Goal: Navigation & Orientation: Find specific page/section

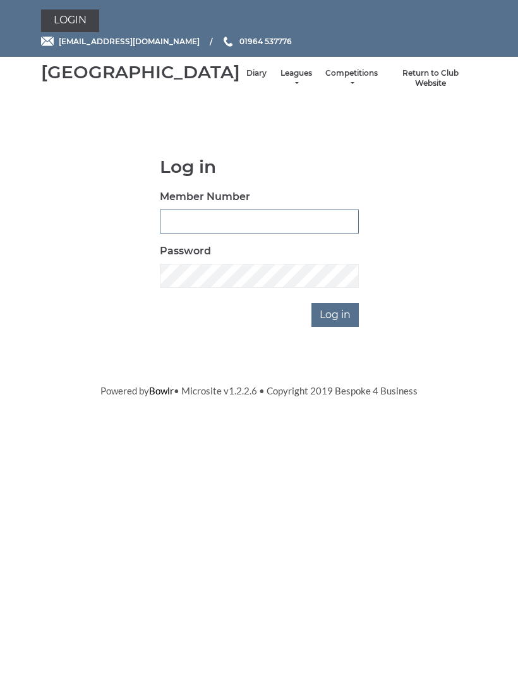
click at [184, 234] on input "Member Number" at bounding box center [259, 222] width 199 height 24
type input "0999"
click at [336, 327] on input "Log in" at bounding box center [334, 315] width 47 height 24
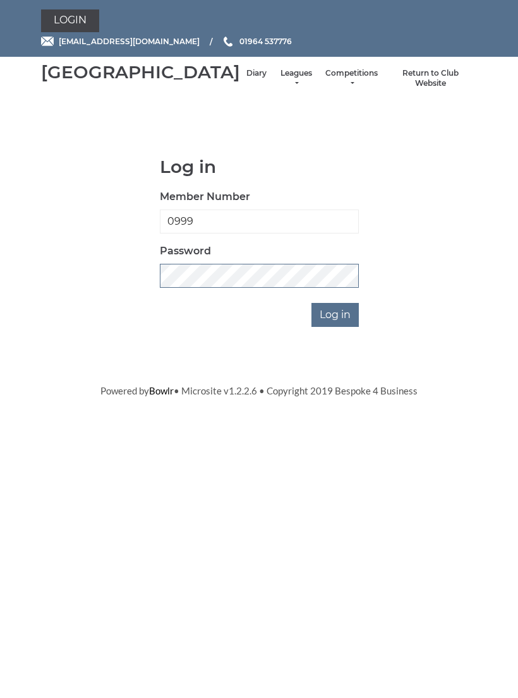
click at [336, 327] on input "Log in" at bounding box center [334, 315] width 47 height 24
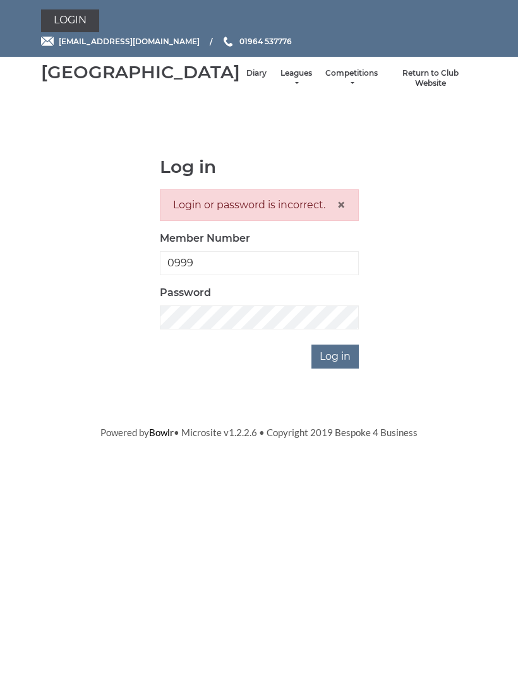
click at [489, 439] on html "Login hornseaindoorbowls@gmail.com 01964 537776 Hornsea Bowls Centre Diary" at bounding box center [259, 219] width 518 height 439
click at [336, 369] on input "Log in" at bounding box center [334, 357] width 47 height 24
click at [345, 369] on input "Log in" at bounding box center [334, 357] width 47 height 24
click at [340, 214] on span "×" at bounding box center [341, 205] width 9 height 18
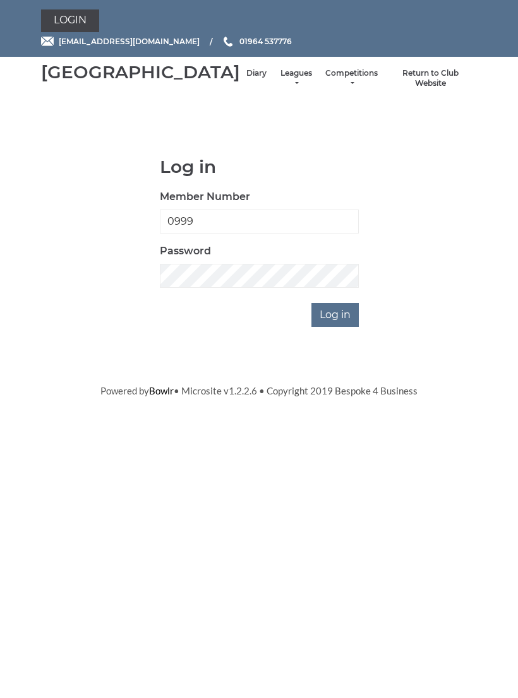
click at [334, 327] on input "Log in" at bounding box center [334, 315] width 47 height 24
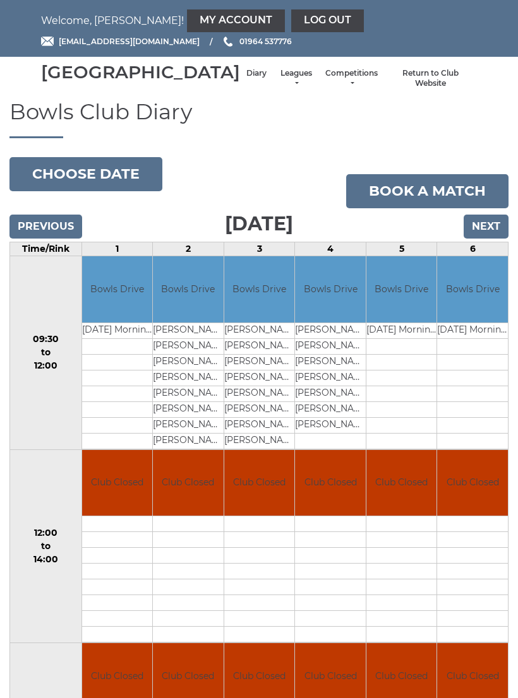
click at [187, 13] on link "My Account" at bounding box center [236, 20] width 98 height 23
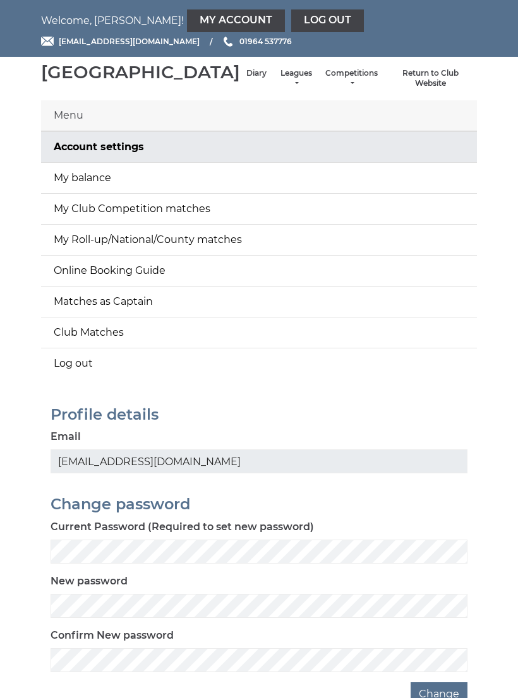
click at [81, 190] on link "My balance" at bounding box center [259, 178] width 436 height 30
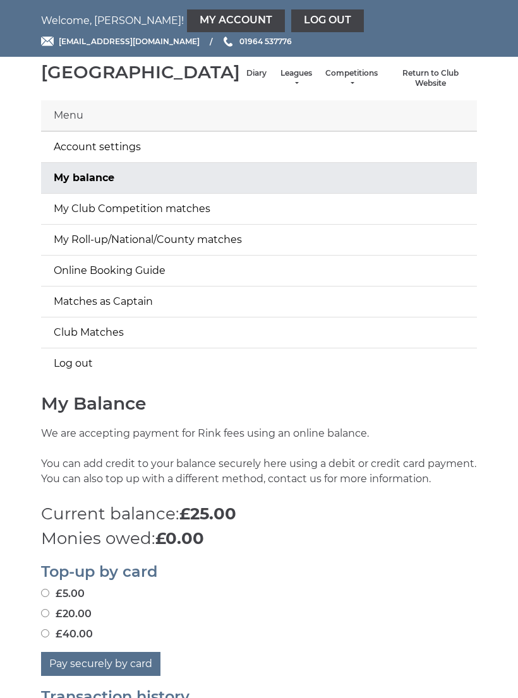
click at [187, 20] on link "My Account" at bounding box center [236, 20] width 98 height 23
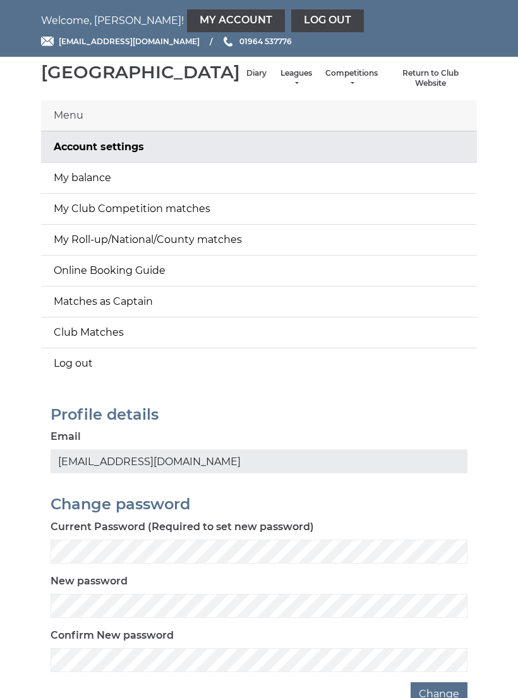
click at [82, 255] on link "My Roll-up/National/County matches" at bounding box center [259, 240] width 436 height 30
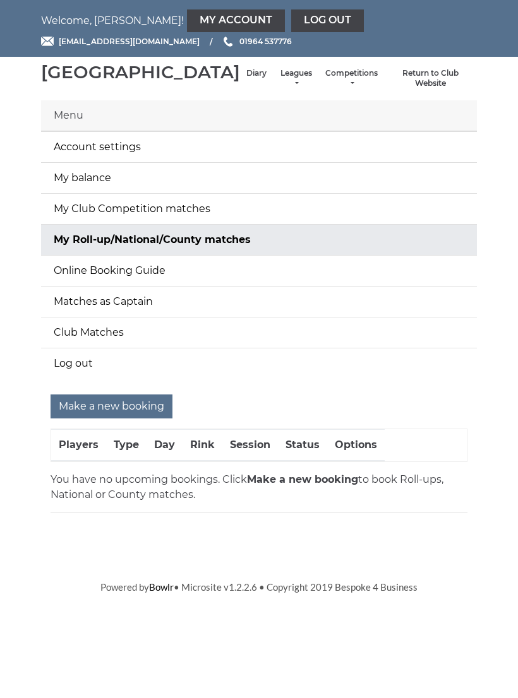
click at [114, 220] on link "My Club Competition matches" at bounding box center [259, 209] width 436 height 30
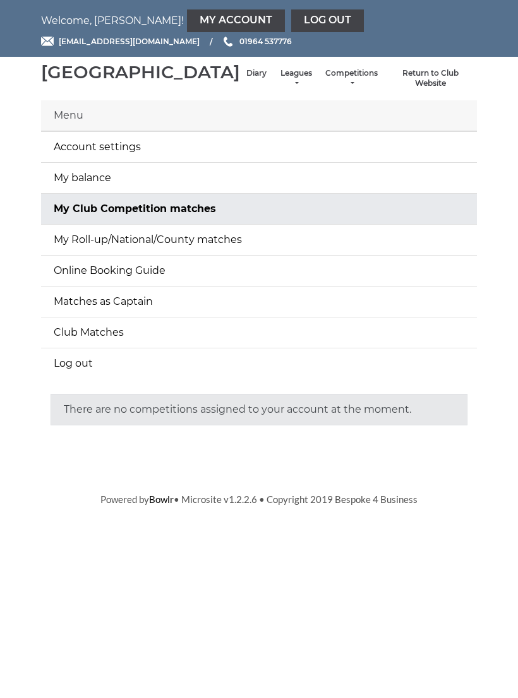
click at [324, 78] on li "Competitions Club competitions - Winter 2025-6 Club competitions - Summer 2025 …" at bounding box center [351, 78] width 65 height 33
click at [327, 89] on link "Competitions" at bounding box center [351, 78] width 52 height 21
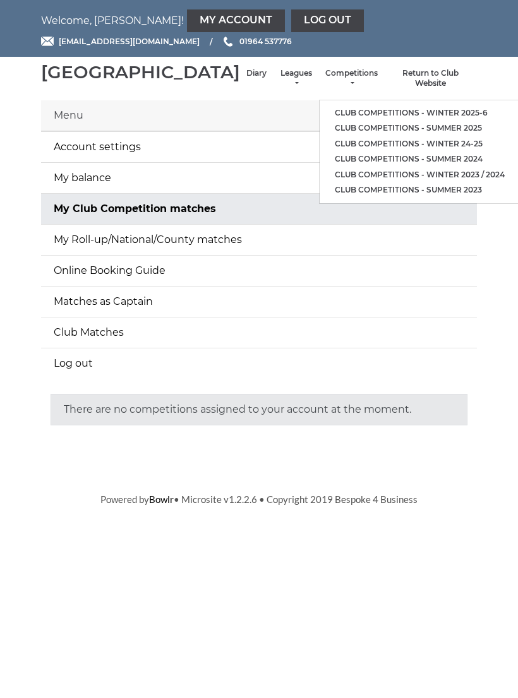
click at [333, 111] on link "Club competitions - Winter 2025-6" at bounding box center [419, 113] width 200 height 16
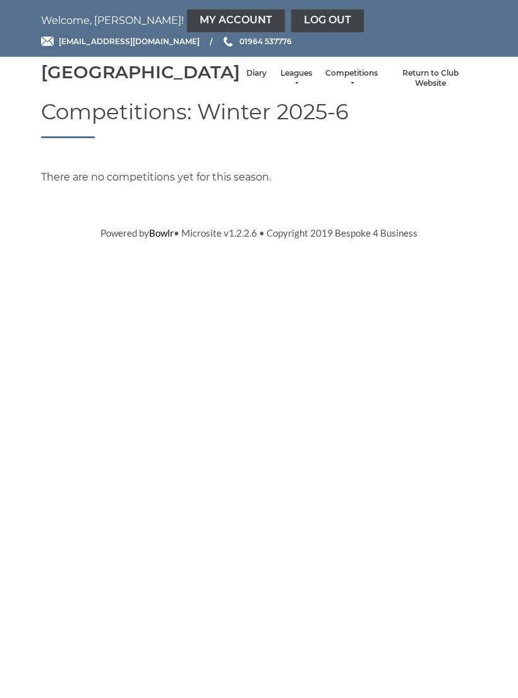
click at [240, 78] on li "Diary" at bounding box center [256, 78] width 33 height 33
click at [240, 82] on li "Diary" at bounding box center [256, 78] width 33 height 33
click at [246, 79] on link "Diary" at bounding box center [256, 73] width 20 height 11
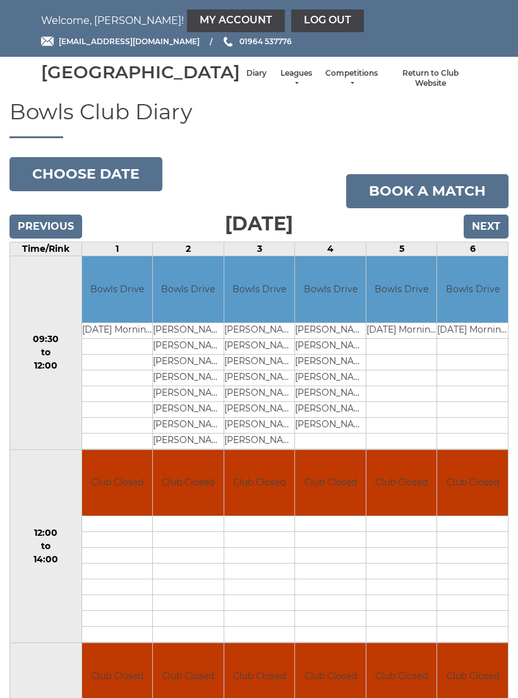
click at [413, 79] on li "Return to Club Website" at bounding box center [430, 78] width 93 height 33
click at [425, 83] on li "Return to Club Website" at bounding box center [430, 78] width 93 height 33
click at [415, 79] on li "Return to Club Website" at bounding box center [430, 78] width 93 height 33
click at [412, 89] on link "Return to Club Website" at bounding box center [430, 78] width 80 height 21
